Goal: Information Seeking & Learning: Check status

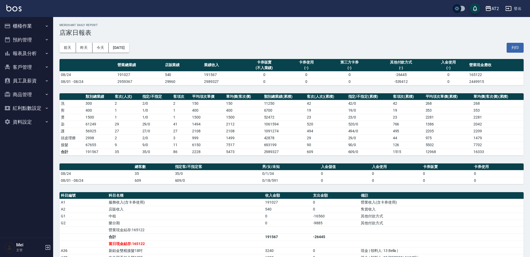
scroll to position [66, 0]
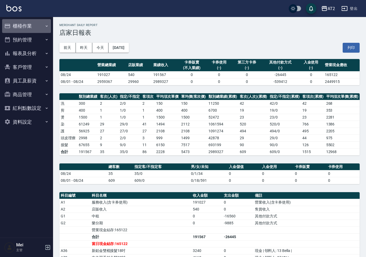
click at [49, 25] on icon "button" at bounding box center [47, 26] width 4 height 4
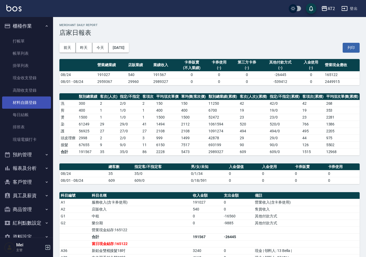
click at [45, 103] on link "材料自購登錄" at bounding box center [26, 102] width 49 height 12
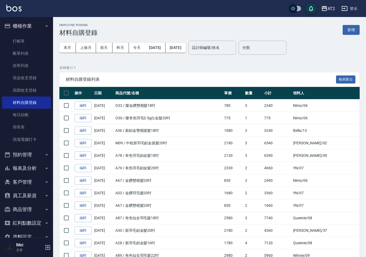
click at [40, 172] on button "報表及分析" at bounding box center [26, 168] width 49 height 14
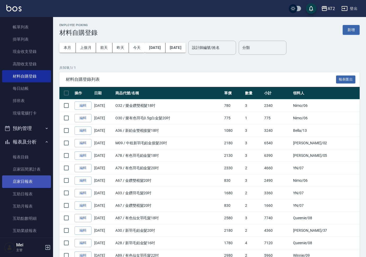
scroll to position [66, 0]
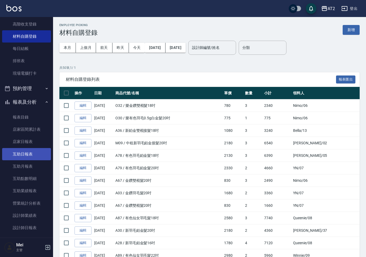
click at [34, 154] on link "互助日報表" at bounding box center [26, 154] width 49 height 12
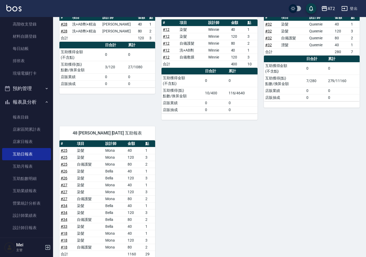
scroll to position [641, 0]
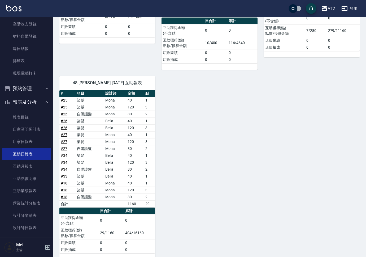
drag, startPoint x: 256, startPoint y: 112, endPoint x: 212, endPoint y: 124, distance: 45.6
click at [32, 227] on link "設計師日報表" at bounding box center [26, 227] width 49 height 12
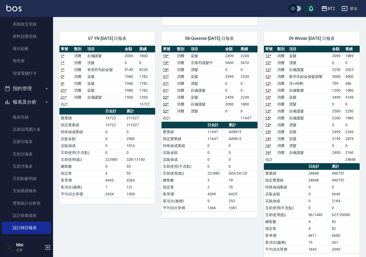
scroll to position [257, 0]
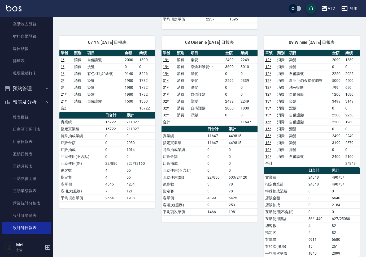
drag, startPoint x: 308, startPoint y: 130, endPoint x: 166, endPoint y: 147, distance: 142.4
click at [166, 147] on td "特殊抽成業績" at bounding box center [184, 149] width 45 height 7
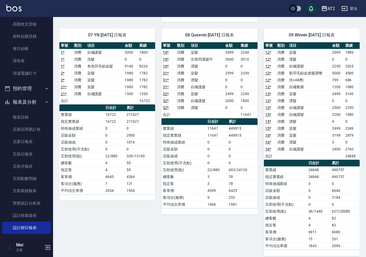
scroll to position [266, 0]
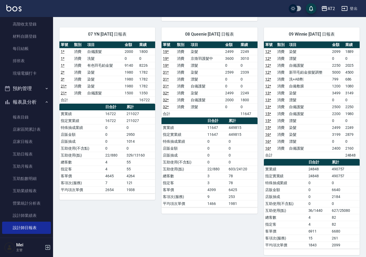
click at [210, 221] on div "08 Queenie 08/24/2025 日報表 單號 類別 項目 金額 業績 19 * 消費 染髮 2499 2249 19 * 消費 京煥羽護髮中 36…" at bounding box center [206, 138] width 102 height 234
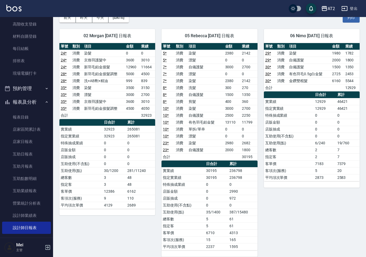
scroll to position [0, 0]
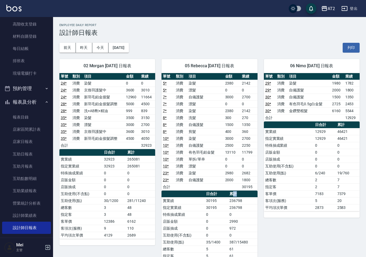
drag, startPoint x: 241, startPoint y: 195, endPoint x: 235, endPoint y: 195, distance: 6.1
click at [235, 195] on th "累計" at bounding box center [242, 193] width 29 height 7
drag, startPoint x: 244, startPoint y: 199, endPoint x: 233, endPoint y: 200, distance: 11.2
click at [233, 200] on td "236798" at bounding box center [242, 200] width 29 height 7
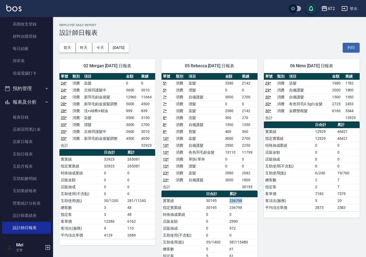
drag, startPoint x: 230, startPoint y: 200, endPoint x: 254, endPoint y: 200, distance: 23.6
click at [254, 200] on td "236798" at bounding box center [242, 200] width 29 height 7
drag, startPoint x: 248, startPoint y: 200, endPoint x: 234, endPoint y: 201, distance: 14.4
click at [234, 201] on td "236798" at bounding box center [242, 200] width 29 height 7
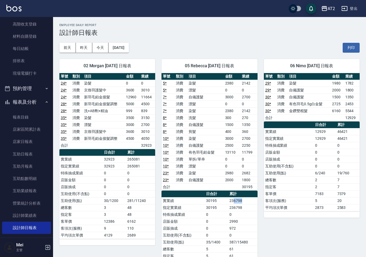
click at [236, 201] on td "236798" at bounding box center [242, 200] width 29 height 7
drag, startPoint x: 284, startPoint y: 172, endPoint x: 307, endPoint y: 171, distance: 22.8
click at [307, 171] on td "互助使用(點)" at bounding box center [289, 172] width 50 height 7
drag, startPoint x: 307, startPoint y: 171, endPoint x: 328, endPoint y: 170, distance: 20.5
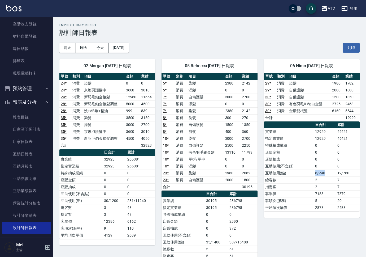
click at [328, 170] on tr "互助使用(點) 6/240 19/760" at bounding box center [312, 172] width 96 height 7
click at [328, 170] on td "6/240" at bounding box center [325, 172] width 22 height 7
drag, startPoint x: 239, startPoint y: 67, endPoint x: 180, endPoint y: 69, distance: 59.3
click at [180, 69] on div "05 Rebecca 08/24/2025 日報表" at bounding box center [210, 66] width 96 height 14
click at [209, 30] on h3 "設計師日報表" at bounding box center [209, 32] width 301 height 7
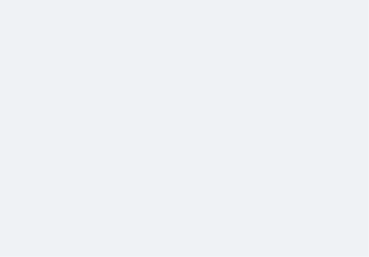
drag, startPoint x: 234, startPoint y: 62, endPoint x: 228, endPoint y: 20, distance: 42.4
click at [234, 0] on html at bounding box center [184, 0] width 369 height 0
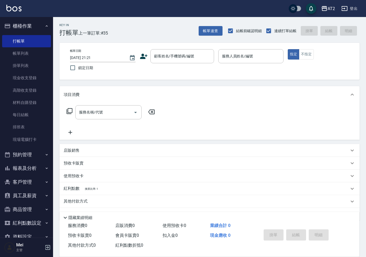
click at [355, 1] on div "AT2 登出" at bounding box center [183, 8] width 366 height 17
click at [355, 4] on button "登出" at bounding box center [350, 9] width 20 height 10
